Goal: Contribute content: Contribute content

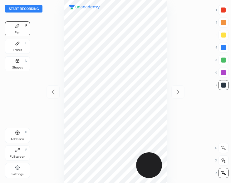
scroll to position [183, 131]
click at [19, 62] on icon at bounding box center [17, 60] width 5 height 5
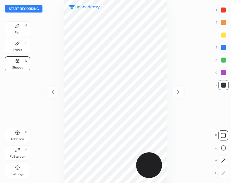
click at [18, 28] on icon at bounding box center [17, 25] width 5 height 5
click at [18, 28] on div "Pen P" at bounding box center [17, 28] width 25 height 15
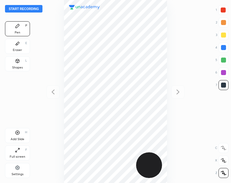
click at [13, 11] on button "Start recording" at bounding box center [24, 9] width 38 height 8
click at [14, 46] on div "Eraser E" at bounding box center [17, 46] width 25 height 15
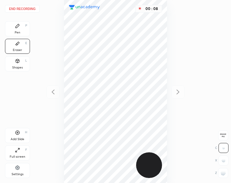
click at [224, 157] on div at bounding box center [224, 160] width 10 height 10
click at [23, 27] on div "Pen P" at bounding box center [17, 28] width 25 height 15
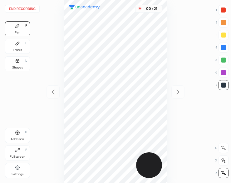
click at [222, 11] on div at bounding box center [223, 10] width 5 height 5
click at [221, 11] on div at bounding box center [223, 10] width 5 height 5
click at [225, 82] on div at bounding box center [224, 85] width 10 height 10
click at [223, 85] on div at bounding box center [223, 85] width 5 height 5
click at [16, 140] on div "Add Slide" at bounding box center [18, 139] width 14 height 3
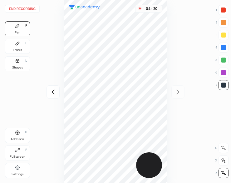
click at [54, 91] on icon at bounding box center [53, 92] width 8 height 8
click at [179, 93] on icon at bounding box center [178, 92] width 8 height 8
click at [53, 93] on icon at bounding box center [53, 92] width 8 height 8
click at [196, 93] on div "End recording 1 2 3 4 5 6 7 R O A L C X Z Erase all C X Z Pen P Eraser E Shapes…" at bounding box center [115, 91] width 231 height 183
click at [178, 93] on icon at bounding box center [178, 92] width 8 height 8
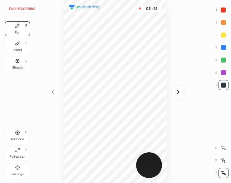
click at [26, 10] on button "End recording" at bounding box center [22, 9] width 35 height 8
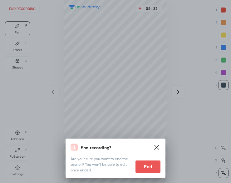
click at [149, 168] on button "End" at bounding box center [148, 166] width 25 height 13
